Goal: Navigation & Orientation: Find specific page/section

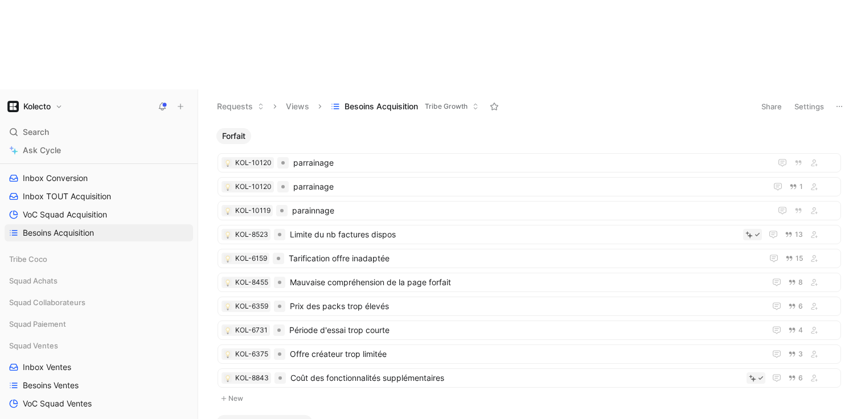
scroll to position [227, 0]
click at [47, 274] on span "Squad Achats" at bounding box center [33, 279] width 48 height 11
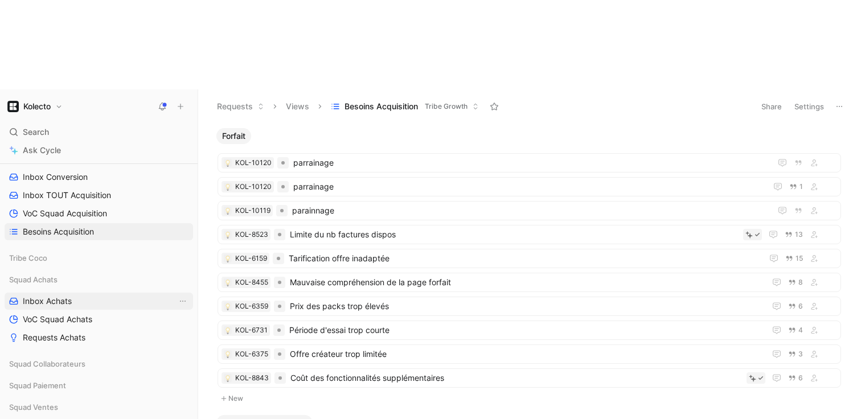
click at [49, 296] on span "Inbox Achats" at bounding box center [47, 301] width 49 height 11
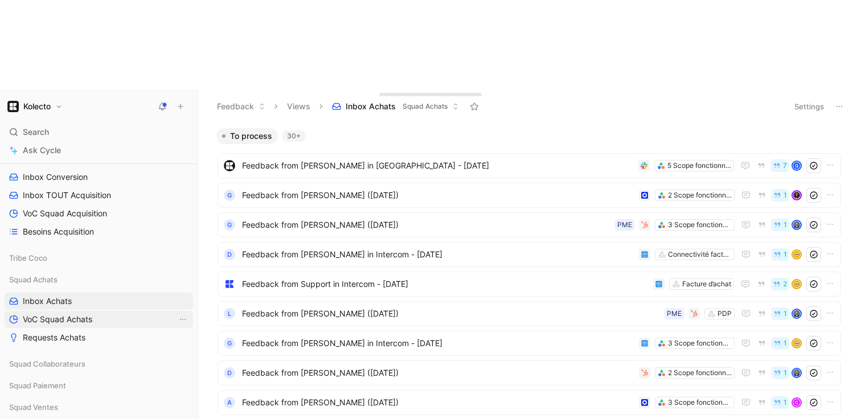
click at [52, 314] on span "VoC Squad Achats" at bounding box center [57, 319] width 69 height 11
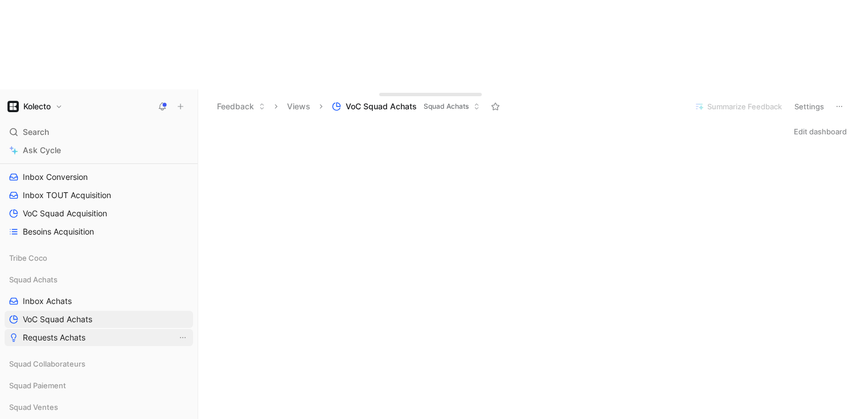
click at [53, 332] on span "Requests Achats" at bounding box center [54, 337] width 63 height 11
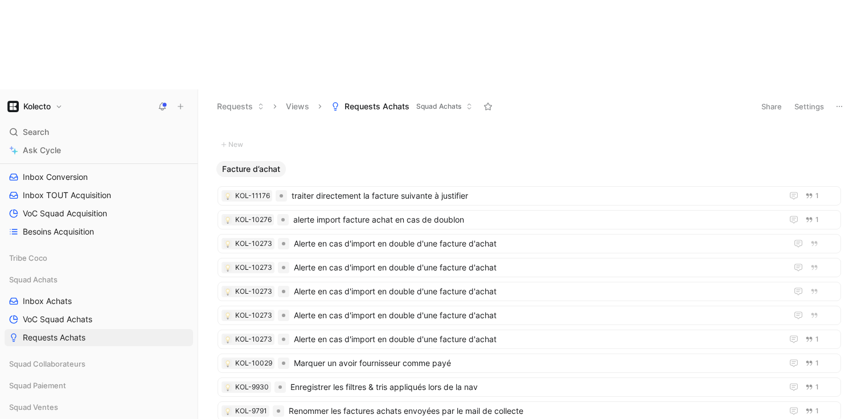
scroll to position [1062, 0]
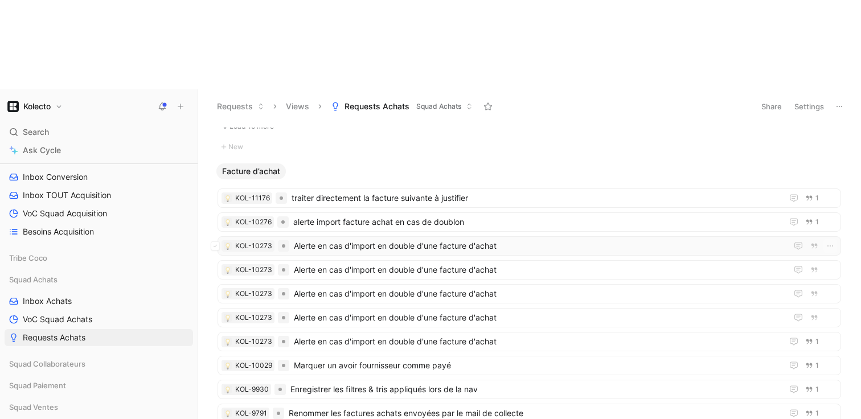
click at [351, 236] on div "KOL-10273 Alerte en cas d'import en double d'une facture d'achat" at bounding box center [530, 245] width 624 height 19
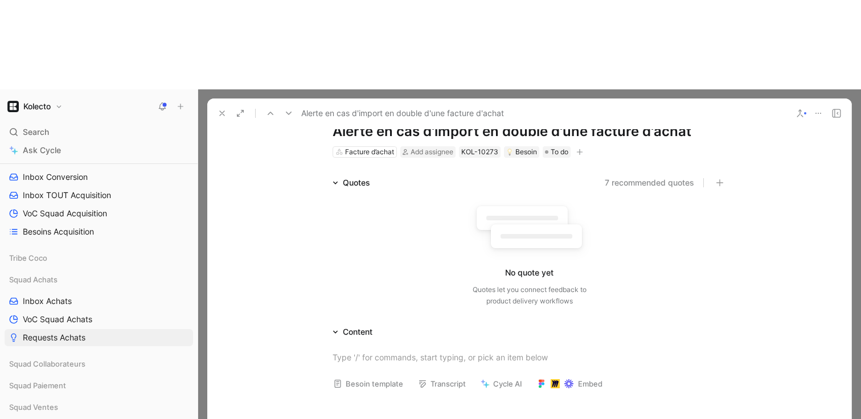
scroll to position [51, 0]
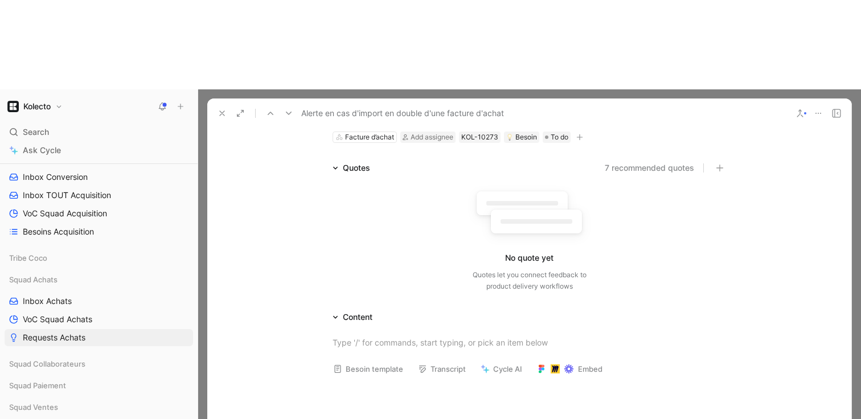
click at [216, 105] on button at bounding box center [222, 113] width 16 height 16
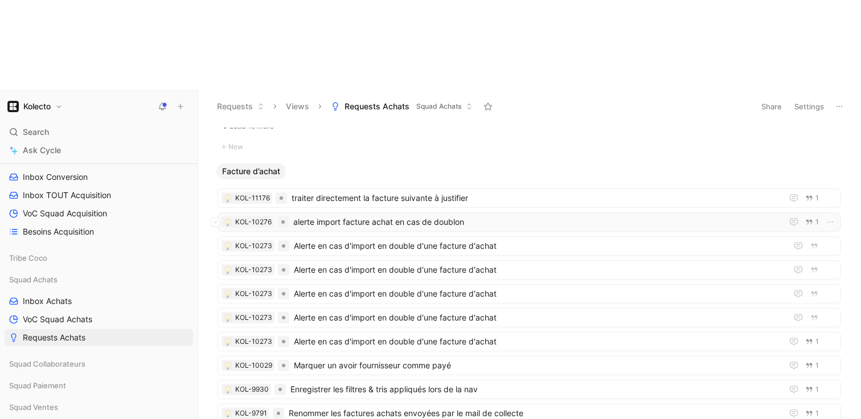
click at [337, 215] on span "alerte import facture achat en cas de doublon" at bounding box center [535, 222] width 485 height 14
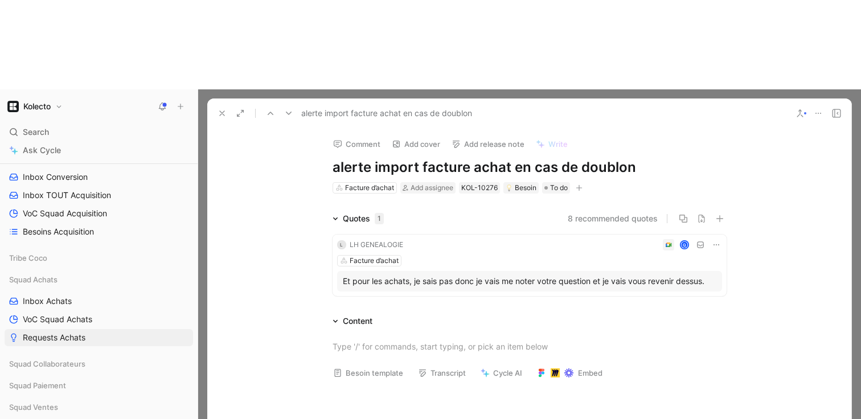
click at [215, 105] on button at bounding box center [222, 113] width 16 height 16
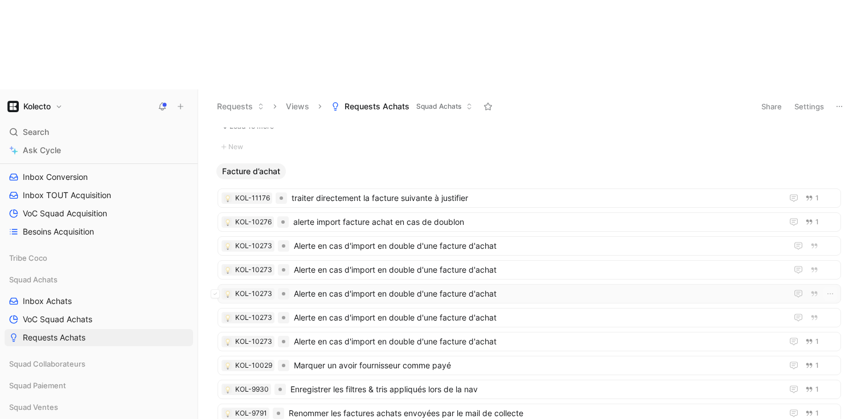
click at [311, 287] on span "Alerte en cas d'import en double d'une facture d'achat" at bounding box center [538, 294] width 489 height 14
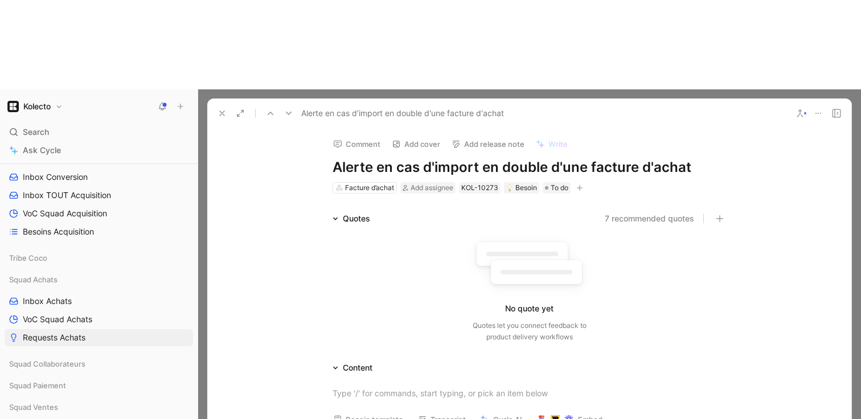
click at [222, 111] on use at bounding box center [222, 113] width 5 height 5
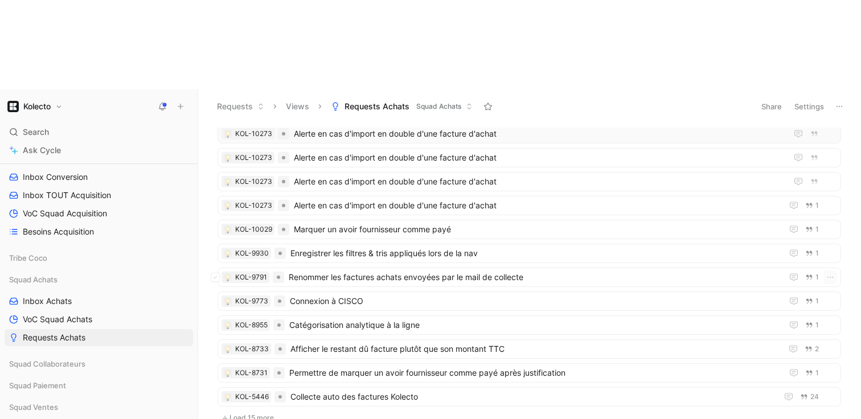
scroll to position [1199, 0]
click at [350, 222] on span "Marquer un avoir fournisseur comme payé" at bounding box center [536, 229] width 484 height 14
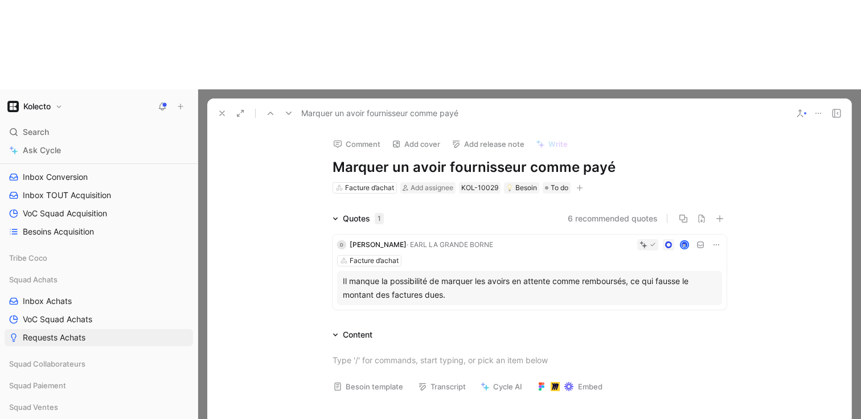
click at [223, 109] on icon at bounding box center [222, 113] width 9 height 9
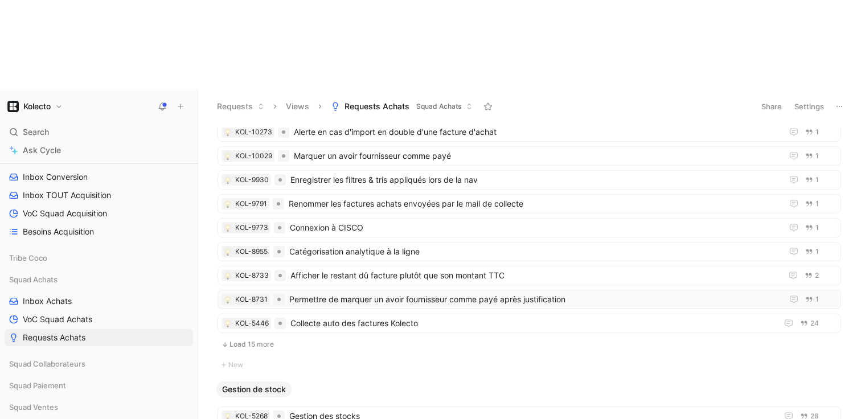
scroll to position [1408, 0]
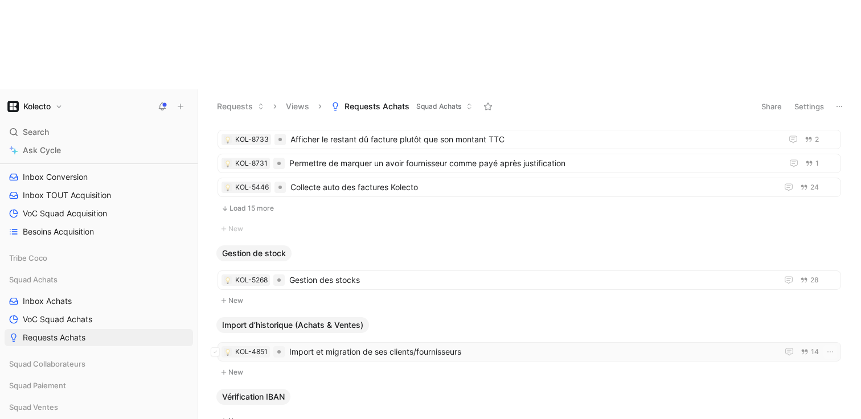
click at [353, 345] on span "Import et migration de ses clients/fournisseurs" at bounding box center [531, 352] width 484 height 14
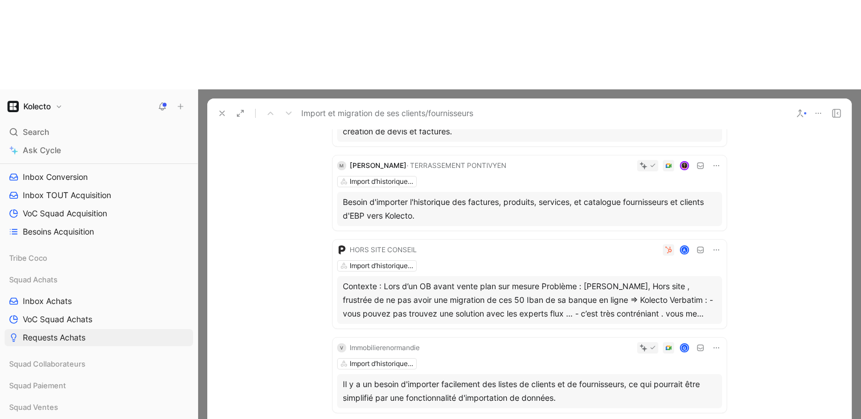
scroll to position [412, 0]
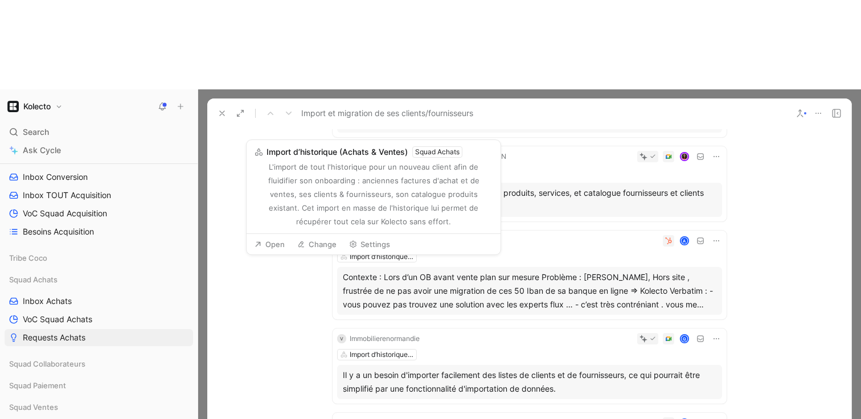
click at [217, 105] on button at bounding box center [222, 113] width 16 height 16
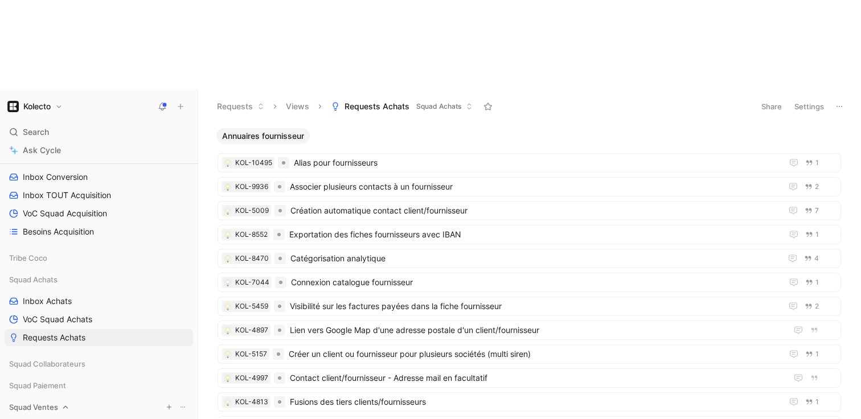
click at [52, 402] on span "Squad Ventes" at bounding box center [33, 407] width 49 height 11
click at [55, 402] on span "Squad Ventes" at bounding box center [33, 407] width 49 height 11
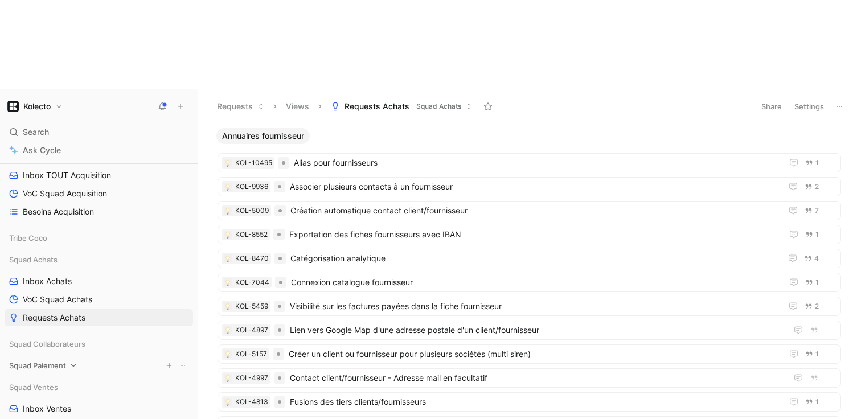
scroll to position [276, 0]
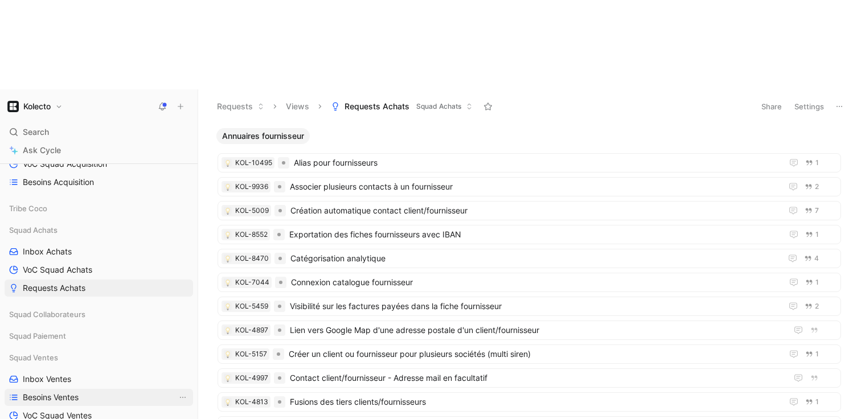
click at [71, 392] on span "Besoins Ventes" at bounding box center [51, 397] width 56 height 11
